Goal: Find specific page/section: Find specific page/section

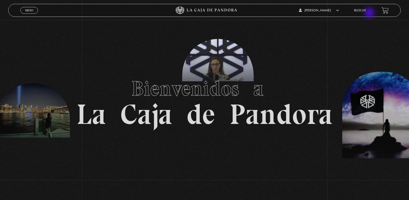
click at [366, 11] on link "Buscar" at bounding box center [360, 10] width 12 height 3
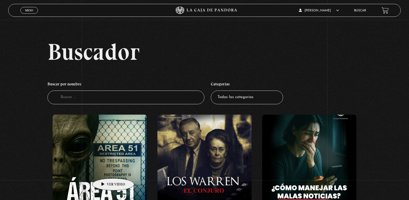
scroll to position [52, 0]
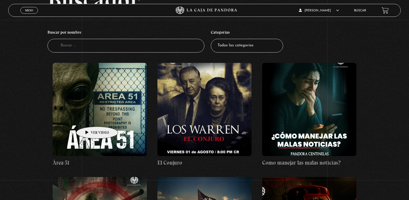
click at [92, 114] on figure at bounding box center [100, 109] width 94 height 93
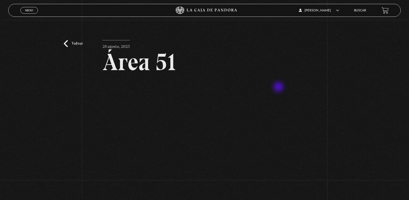
scroll to position [26, 0]
